Goal: Information Seeking & Learning: Learn about a topic

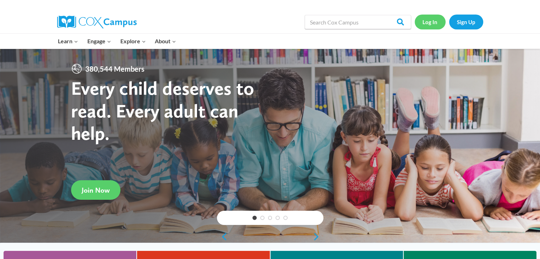
click at [429, 20] on link "Log In" at bounding box center [430, 22] width 31 height 15
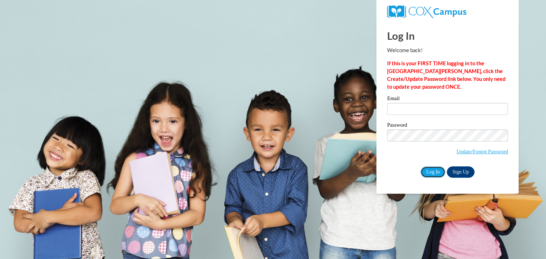
click at [436, 169] on input "Log In" at bounding box center [432, 172] width 25 height 11
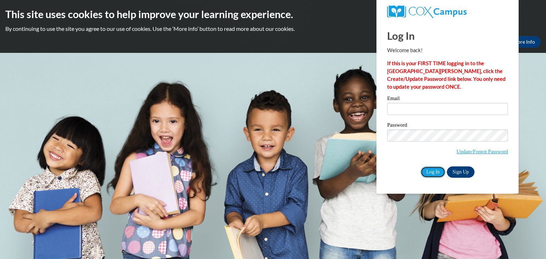
click at [436, 169] on input "Log In" at bounding box center [432, 172] width 25 height 11
type input "jshudarek@whitelake.k12.wi.us"
click at [436, 169] on input "Log In" at bounding box center [432, 172] width 25 height 11
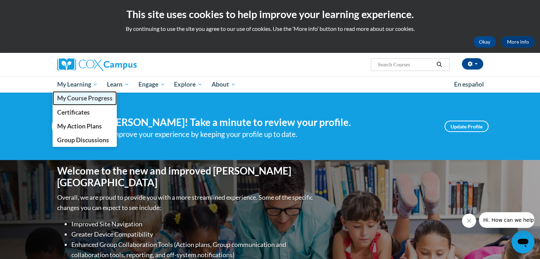
click at [87, 96] on span "My Course Progress" at bounding box center [84, 98] width 55 height 7
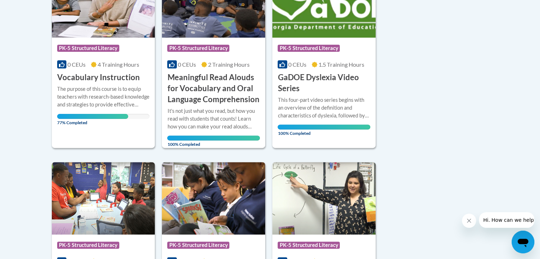
scroll to position [227, 0]
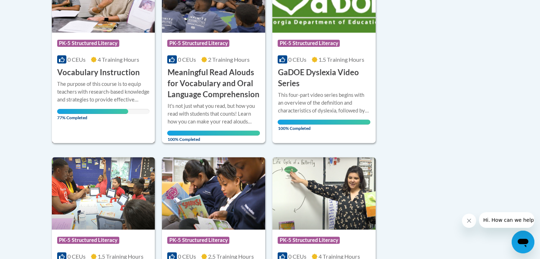
click at [85, 70] on h3 "Vocabulary Instruction" at bounding box center [98, 72] width 83 height 11
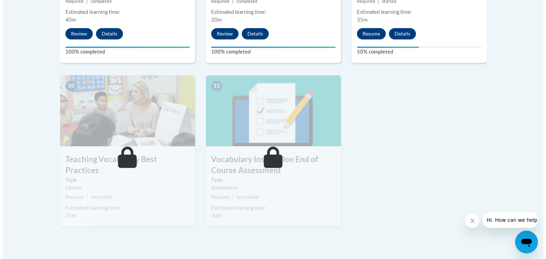
scroll to position [753, 0]
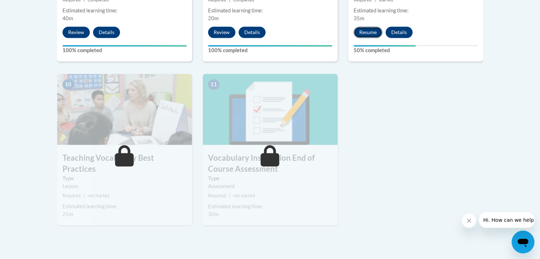
click at [361, 34] on button "Resume" at bounding box center [368, 32] width 29 height 11
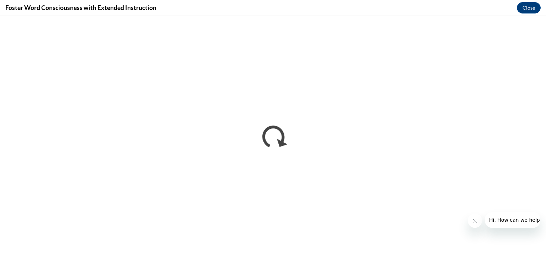
scroll to position [0, 0]
click at [472, 221] on icon "Close message from company" at bounding box center [474, 221] width 6 height 6
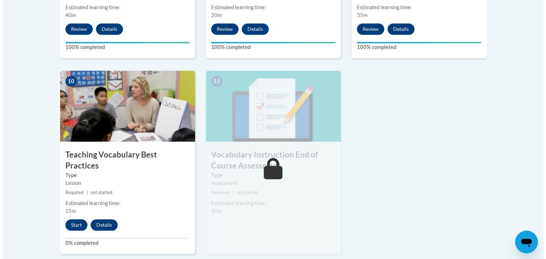
scroll to position [763, 0]
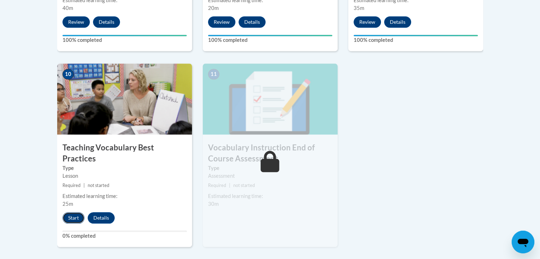
click at [72, 212] on button "Start" at bounding box center [74, 217] width 22 height 11
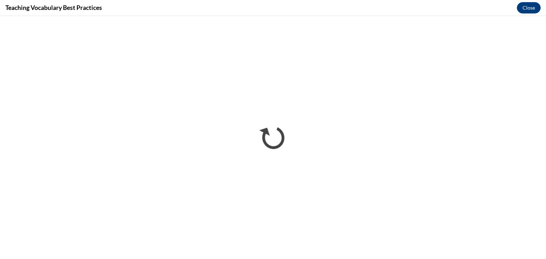
scroll to position [0, 0]
